Goal: Task Accomplishment & Management: Use online tool/utility

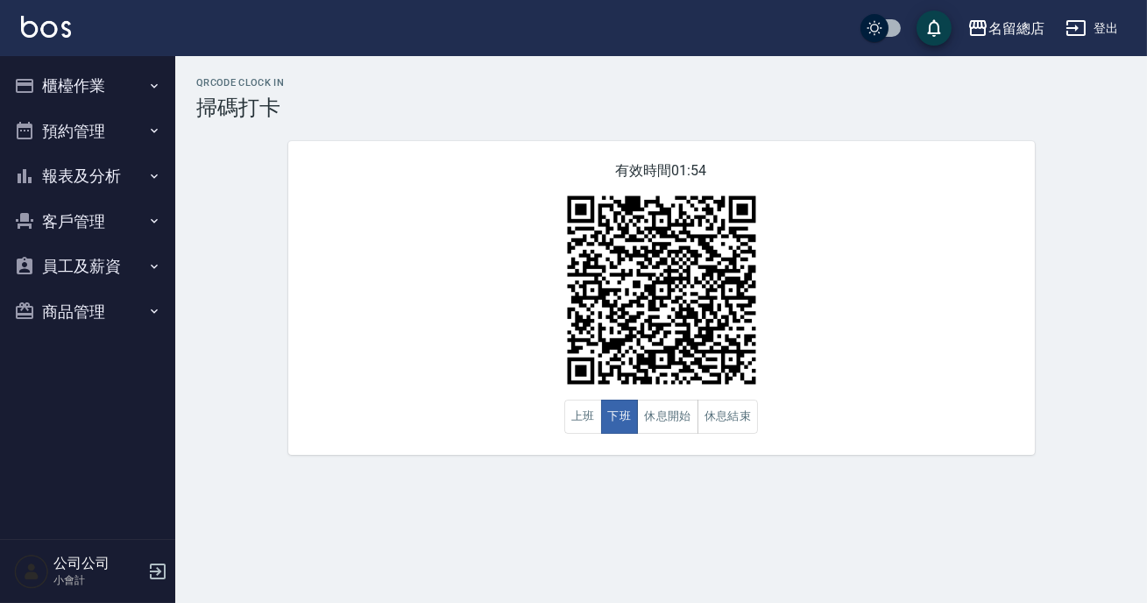
click at [84, 159] on button "報表及分析" at bounding box center [87, 176] width 161 height 46
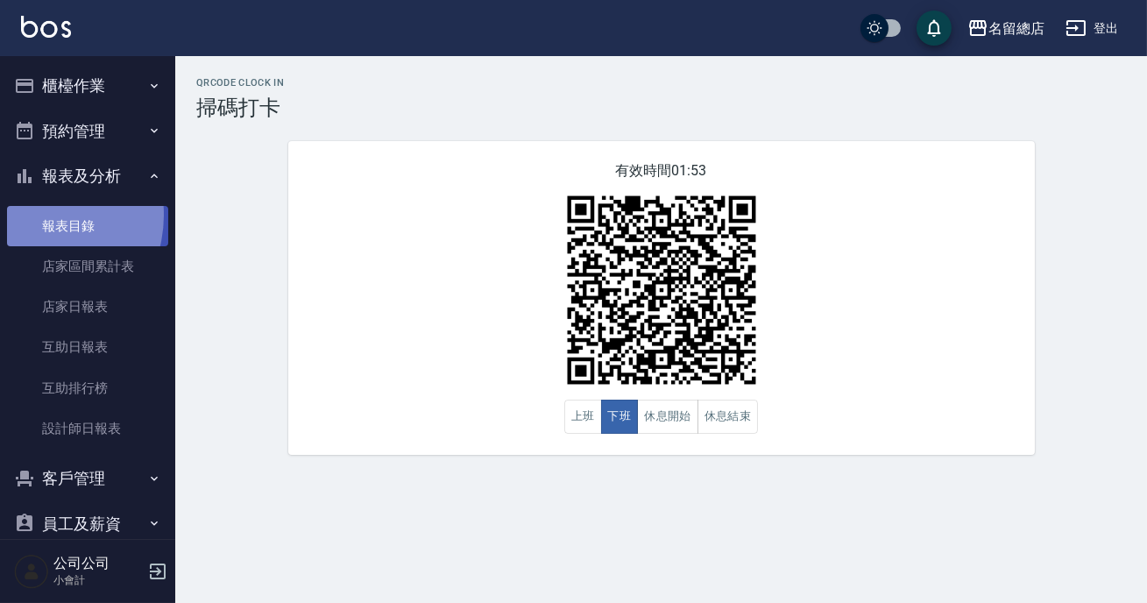
click at [35, 215] on link "報表目錄" at bounding box center [87, 226] width 161 height 40
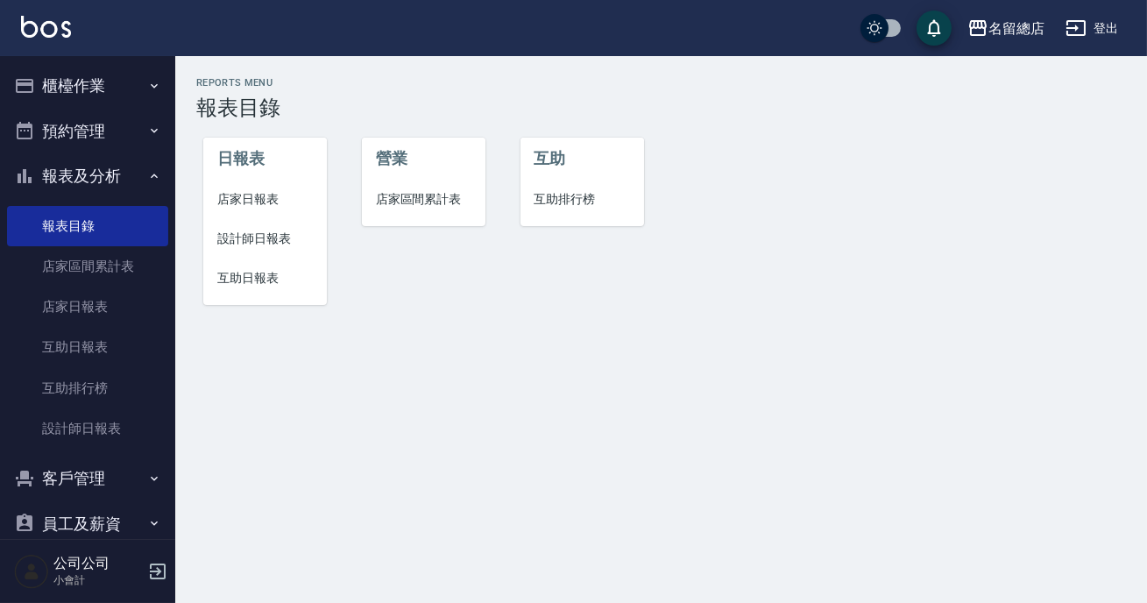
click at [237, 226] on li "設計師日報表" at bounding box center [265, 238] width 124 height 39
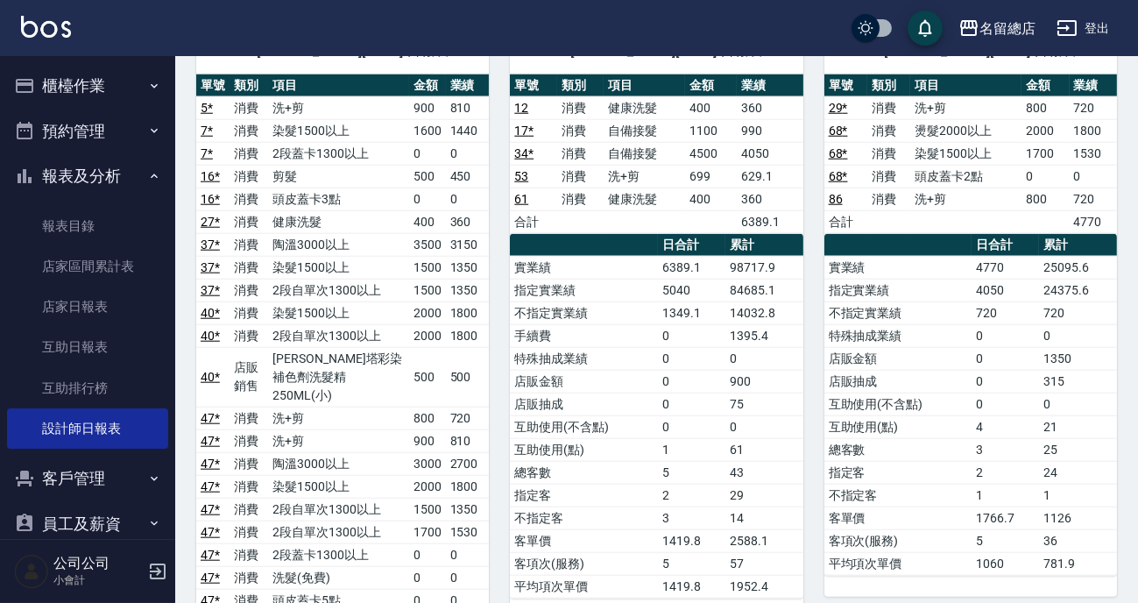
scroll to position [3345, 0]
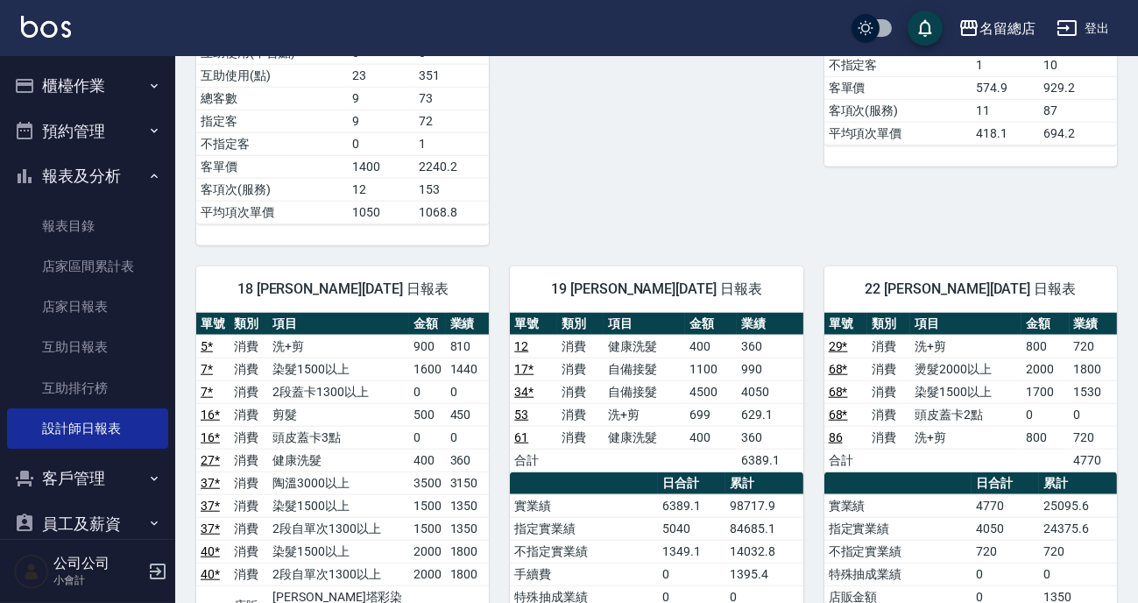
click at [68, 61] on ul "櫃檯作業 打帳單 帳單列表 現金收支登錄 材料自購登錄 每日結帳 排班表 現場電腦打卡 掃碼打卡 預約管理 預約管理 單日預約紀錄 單週預約紀錄 報表及分析 …" at bounding box center [87, 327] width 161 height 542
click at [54, 86] on button "櫃檯作業" at bounding box center [87, 86] width 161 height 46
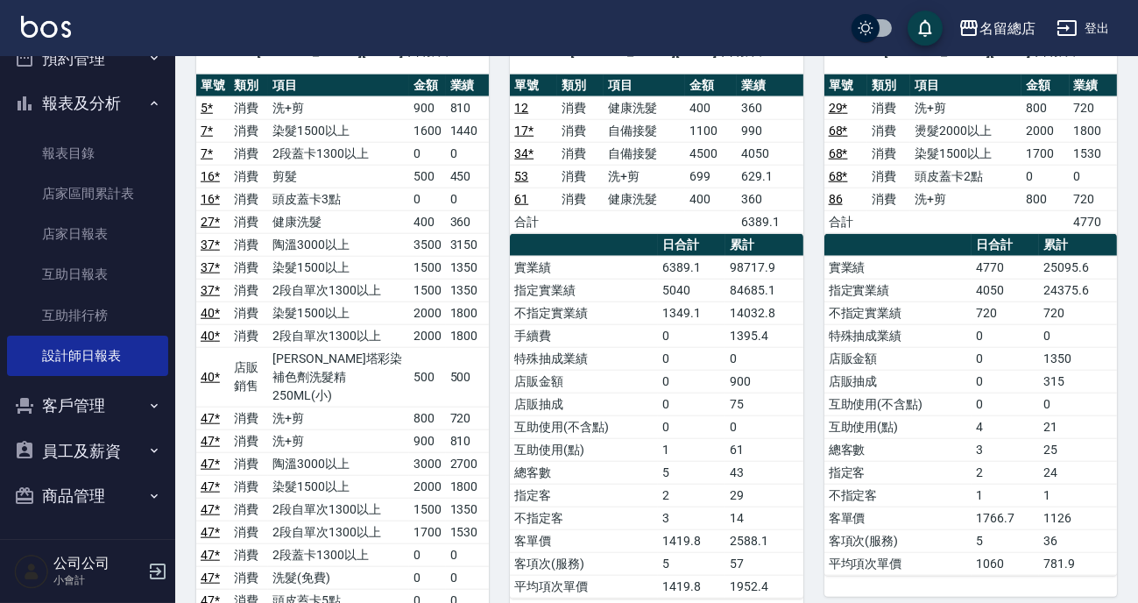
scroll to position [251, 0]
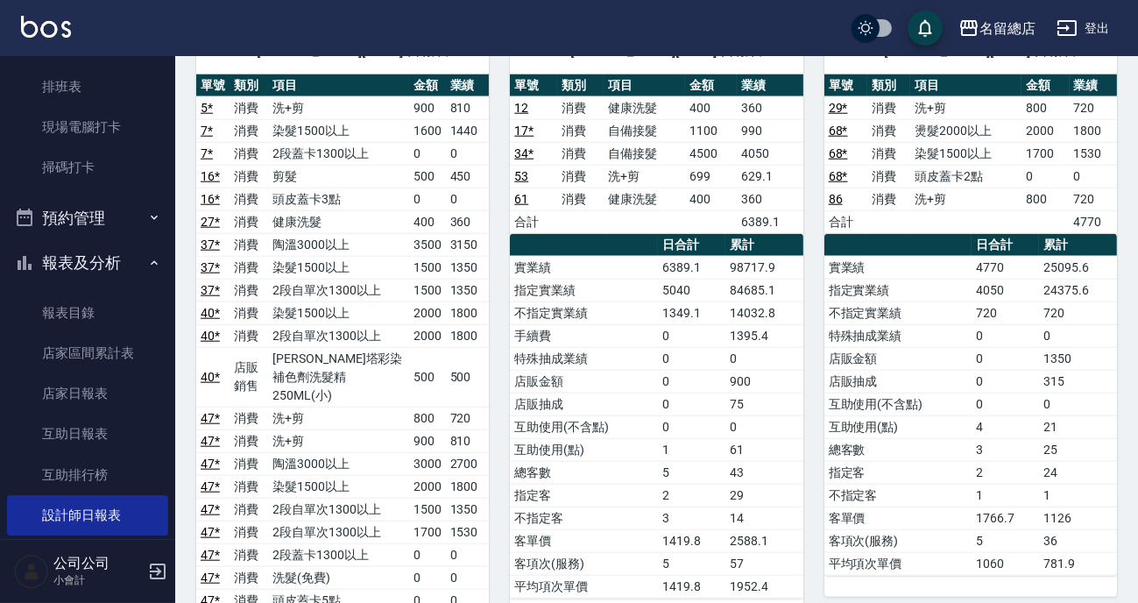
click at [103, 227] on button "預約管理" at bounding box center [87, 218] width 161 height 46
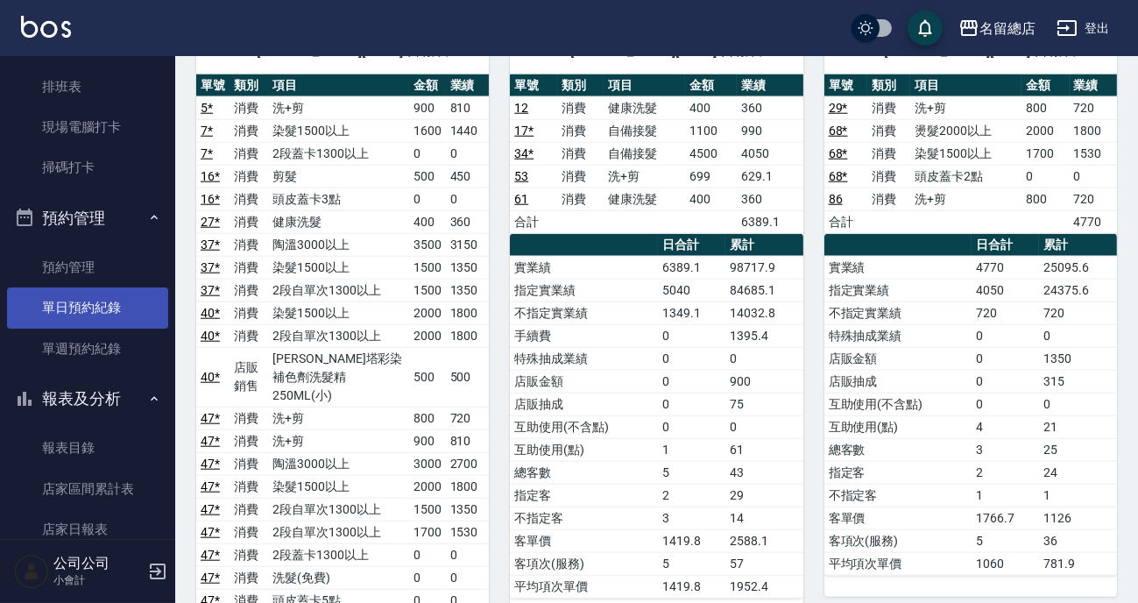
click at [77, 298] on link "單日預約紀錄" at bounding box center [87, 307] width 161 height 40
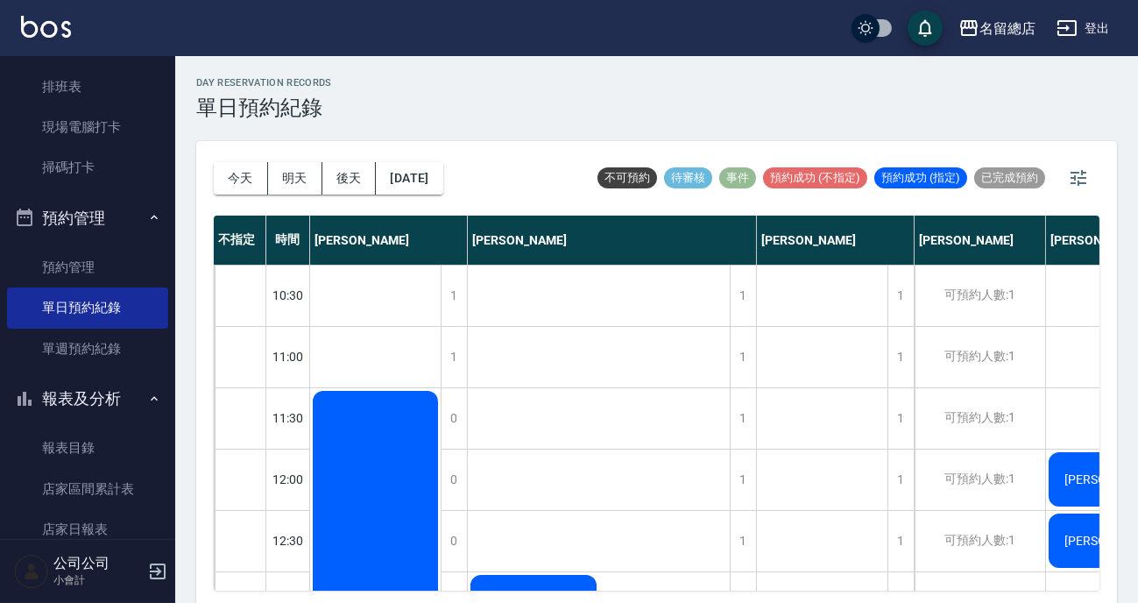
scroll to position [318, 0]
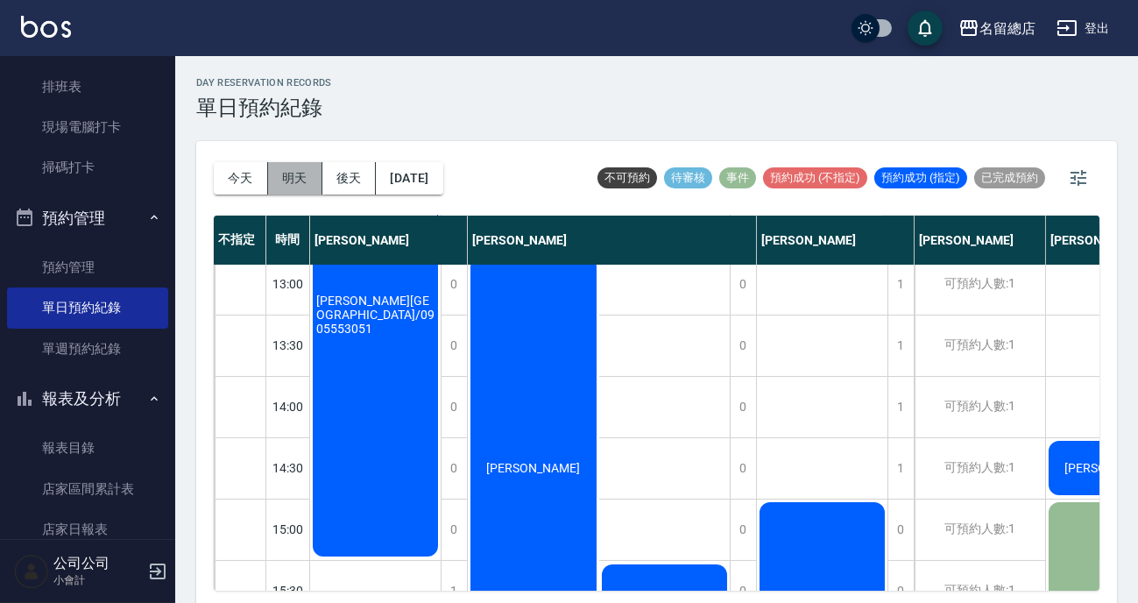
click at [302, 173] on button "明天" at bounding box center [295, 178] width 54 height 32
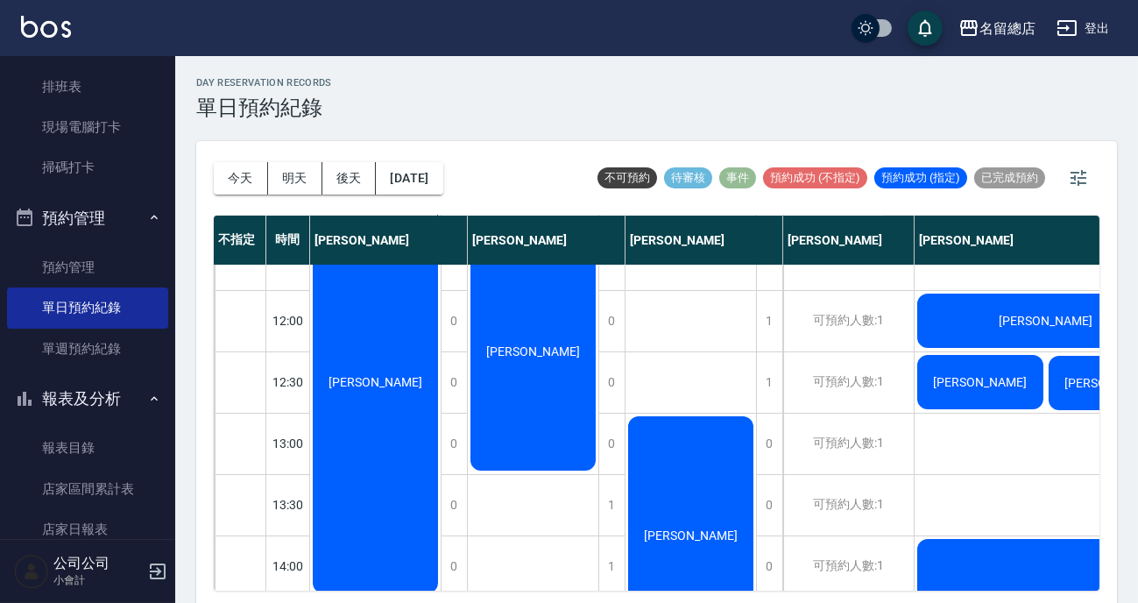
scroll to position [318, 0]
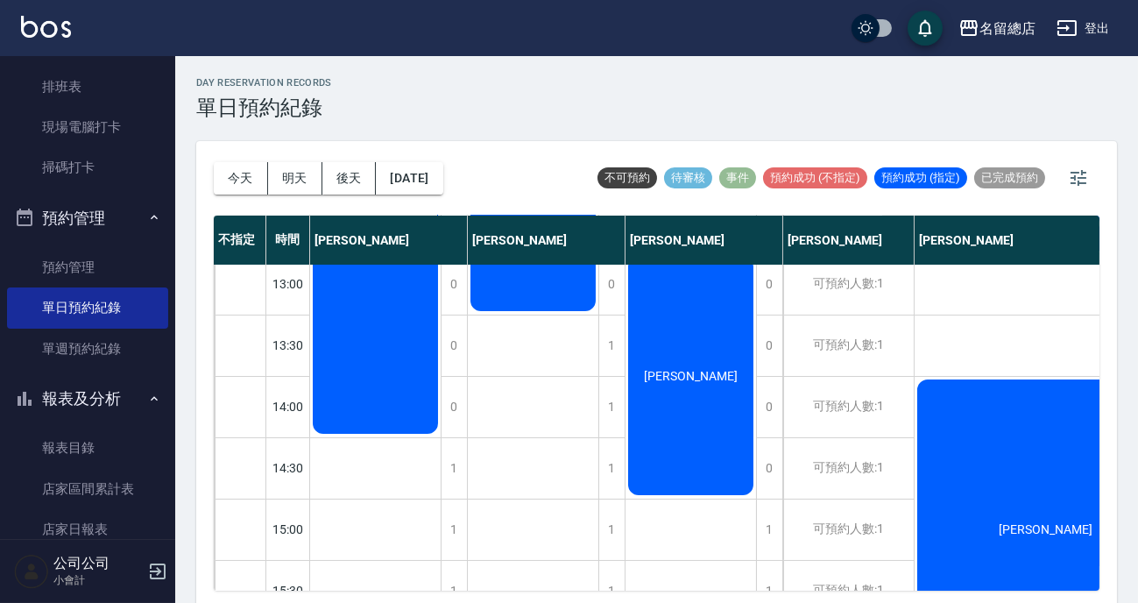
click at [441, 385] on div "[PERSON_NAME]" at bounding box center [375, 223] width 131 height 428
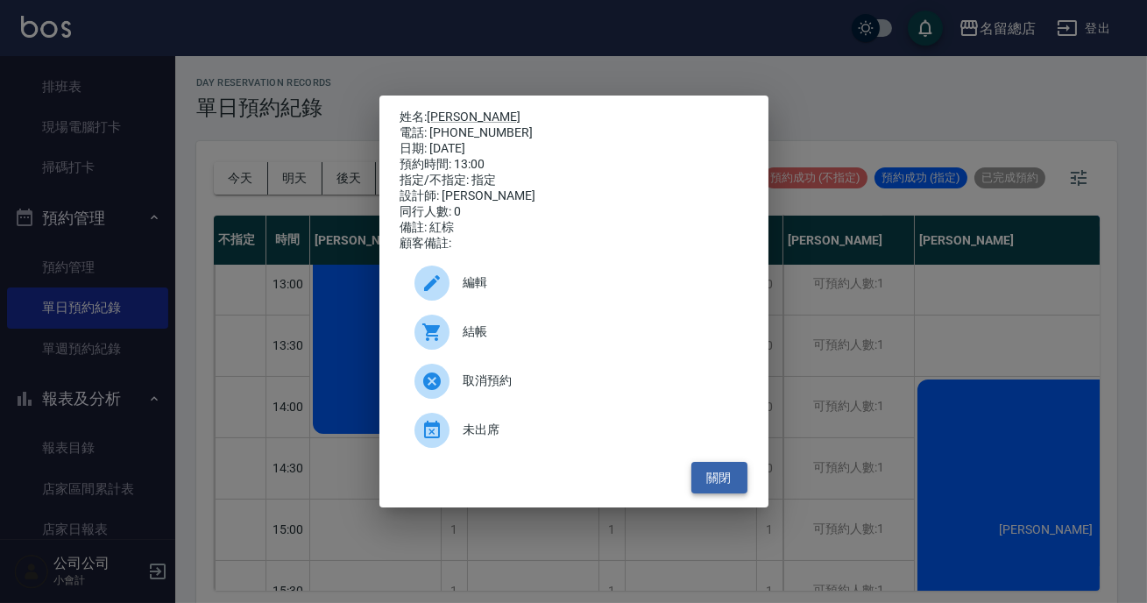
click at [705, 484] on button "關閉" at bounding box center [719, 478] width 56 height 32
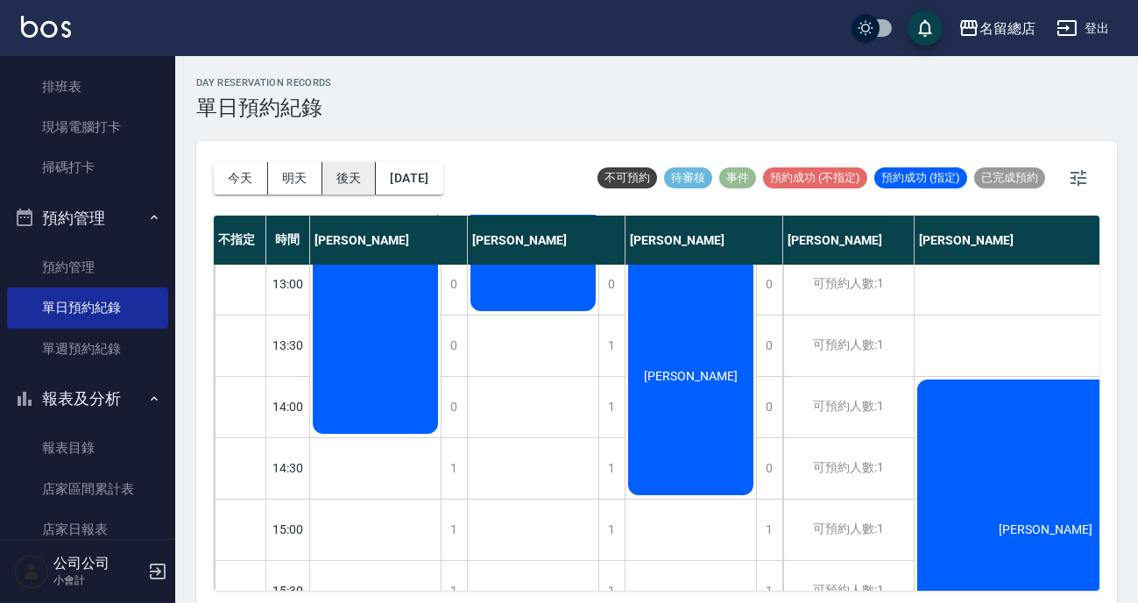
click at [339, 168] on button "後天" at bounding box center [349, 178] width 54 height 32
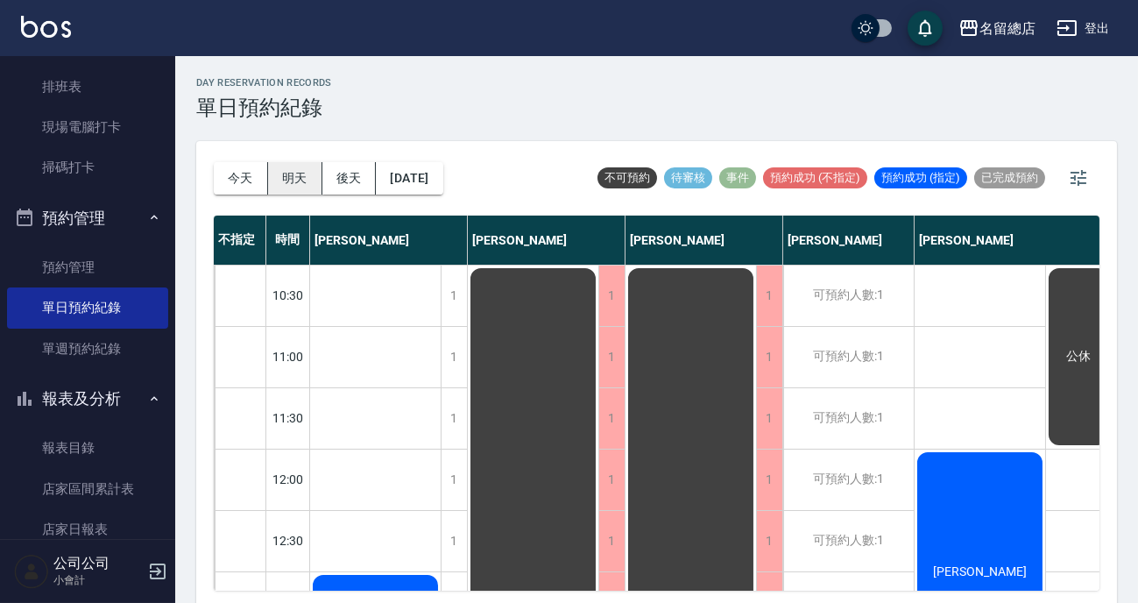
click at [308, 174] on button "明天" at bounding box center [295, 178] width 54 height 32
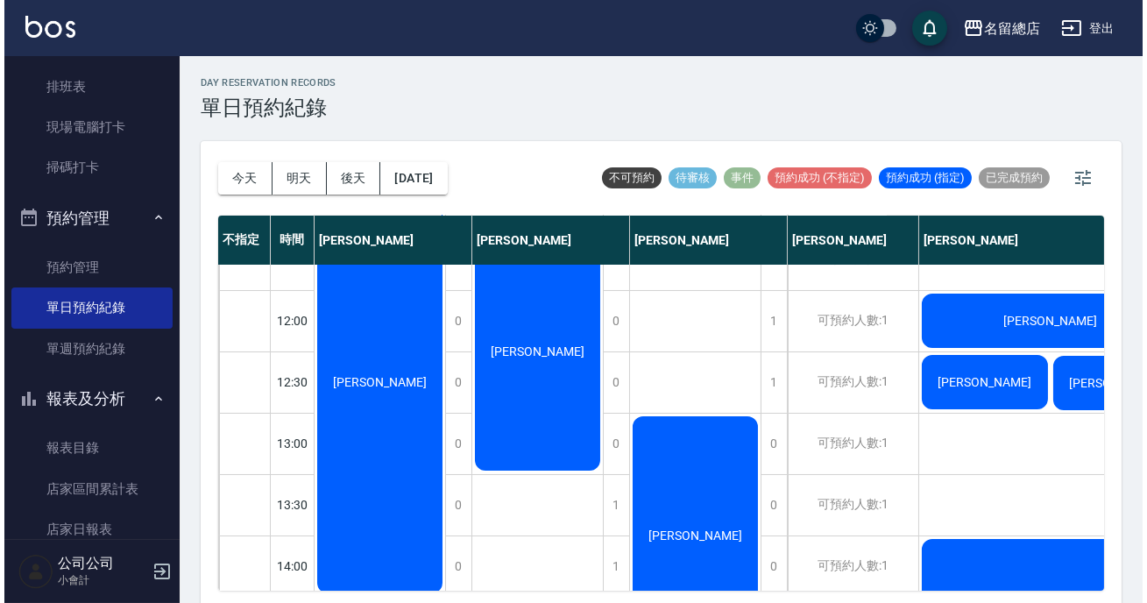
scroll to position [318, 0]
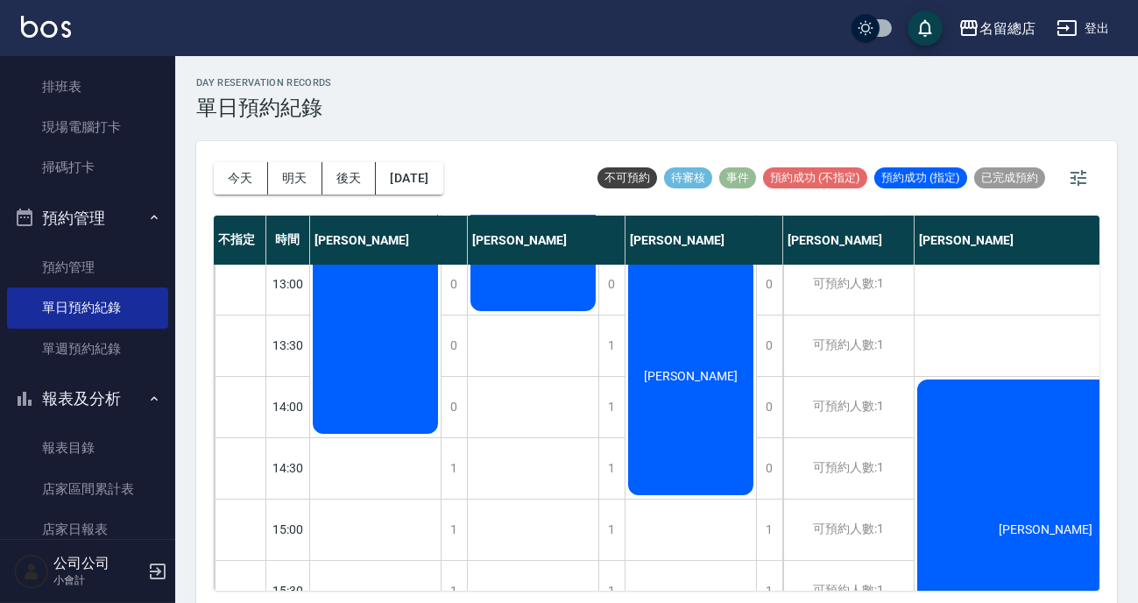
click at [391, 407] on div "[PERSON_NAME]" at bounding box center [375, 223] width 131 height 428
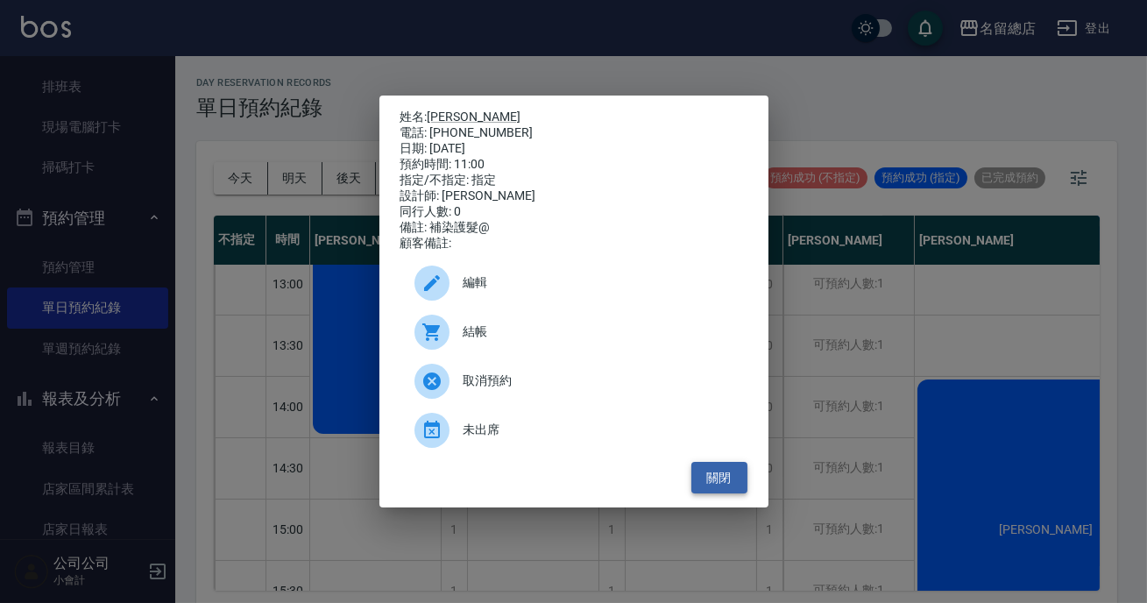
click at [731, 492] on button "關閉" at bounding box center [719, 478] width 56 height 32
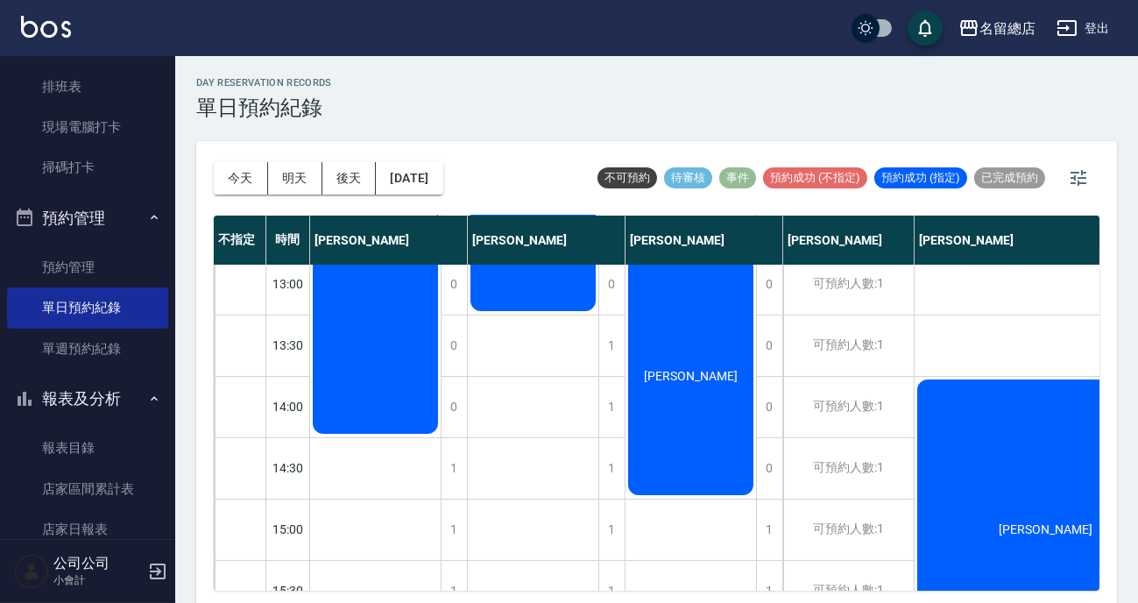
click at [441, 308] on div "[PERSON_NAME]" at bounding box center [375, 223] width 131 height 428
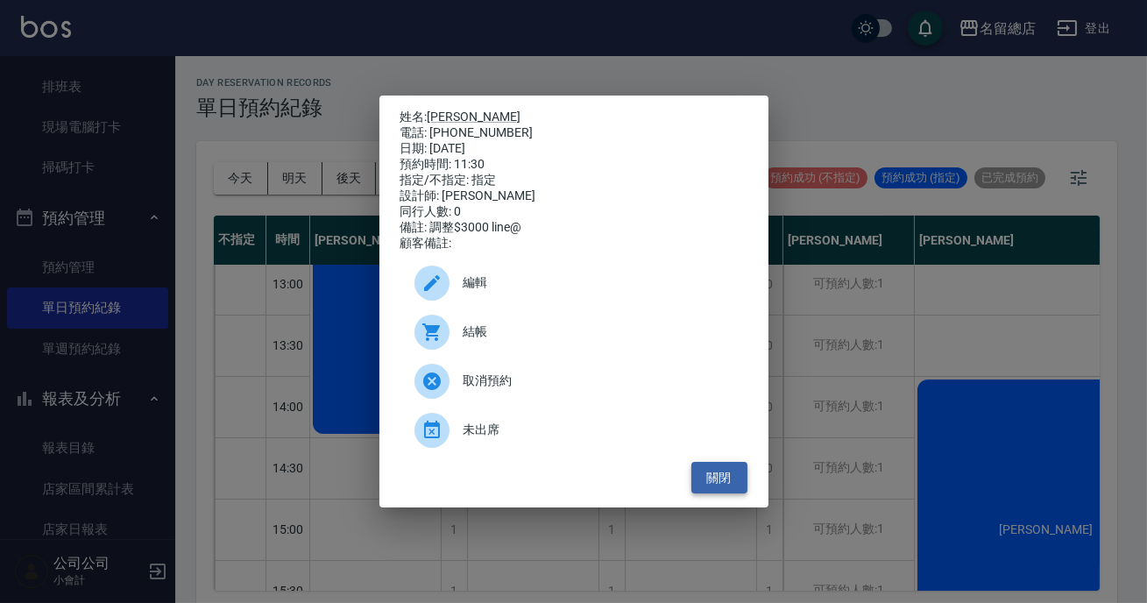
click at [731, 491] on button "關閉" at bounding box center [719, 478] width 56 height 32
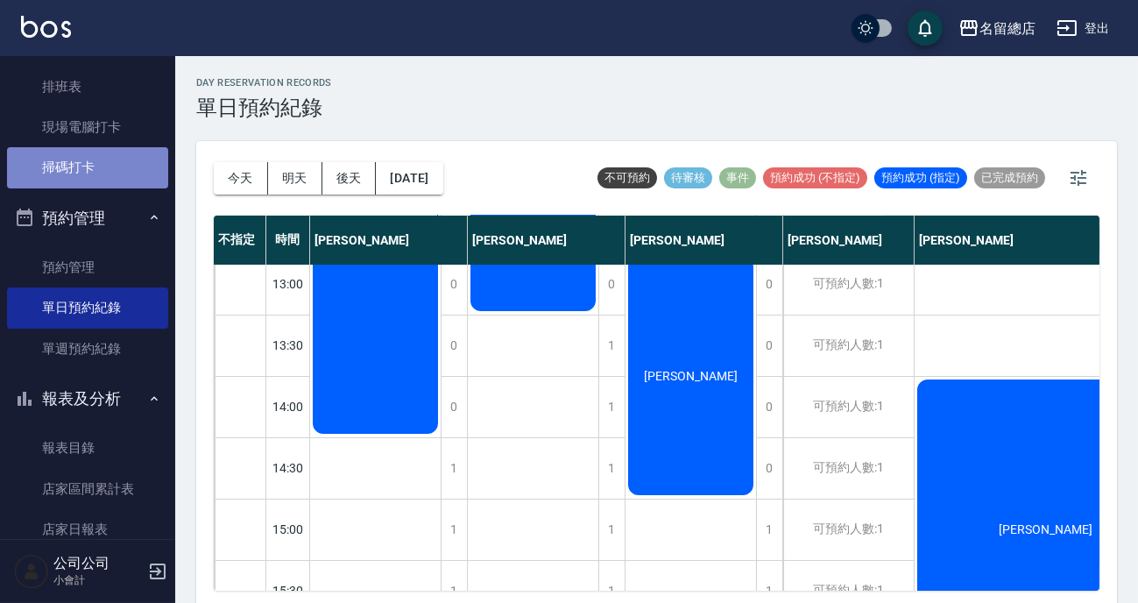
click at [88, 178] on link "掃碼打卡" at bounding box center [87, 167] width 161 height 40
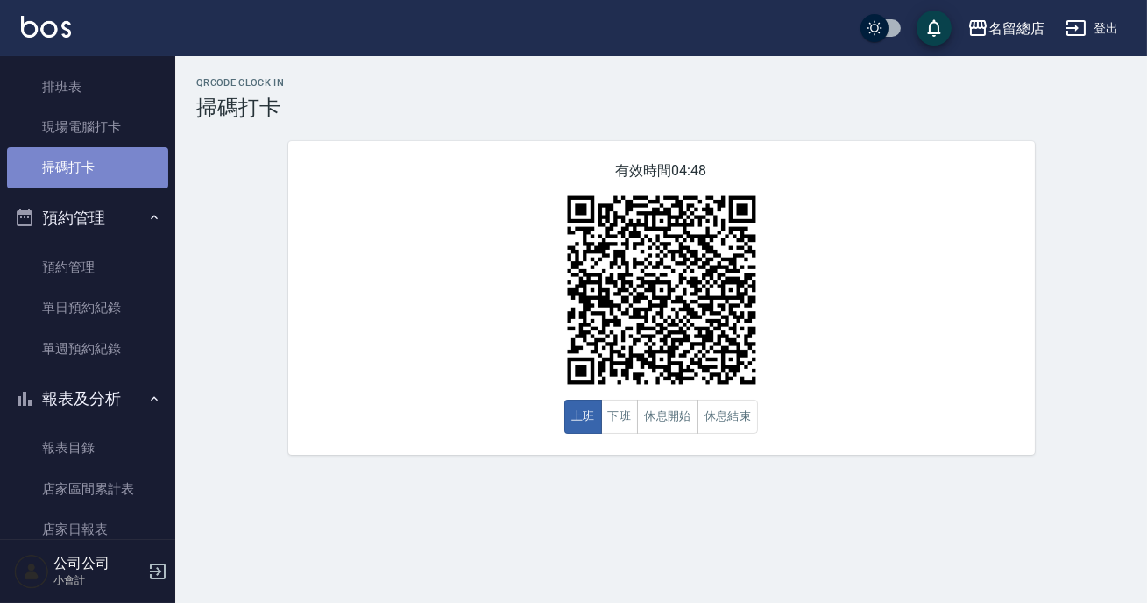
click at [88, 178] on link "掃碼打卡" at bounding box center [87, 167] width 161 height 40
click at [630, 427] on button "下班" at bounding box center [620, 417] width 38 height 34
